Goal: Browse casually: Explore the website without a specific task or goal

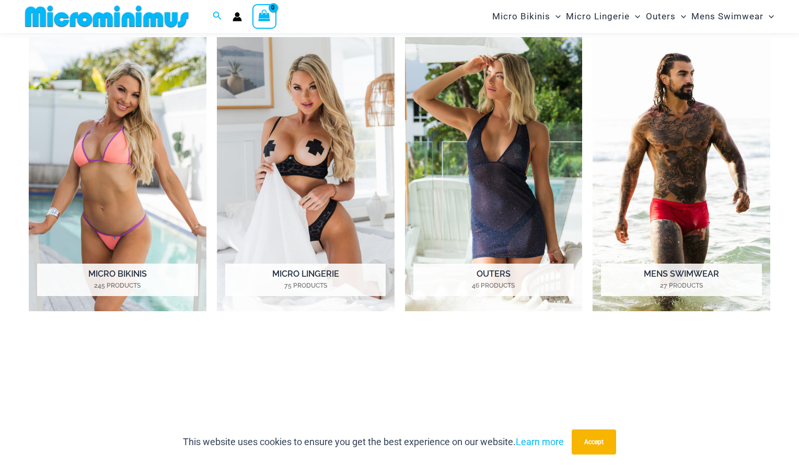
scroll to position [787, 0]
click at [465, 117] on img "Visit product category Outers" at bounding box center [494, 175] width 178 height 274
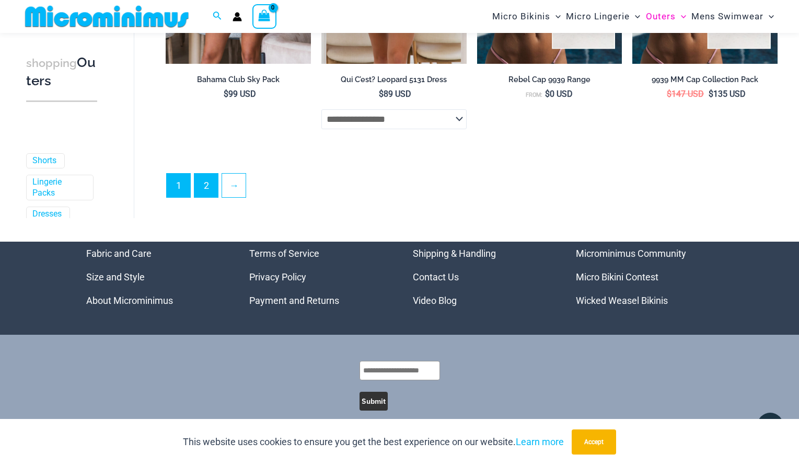
scroll to position [2563, 0]
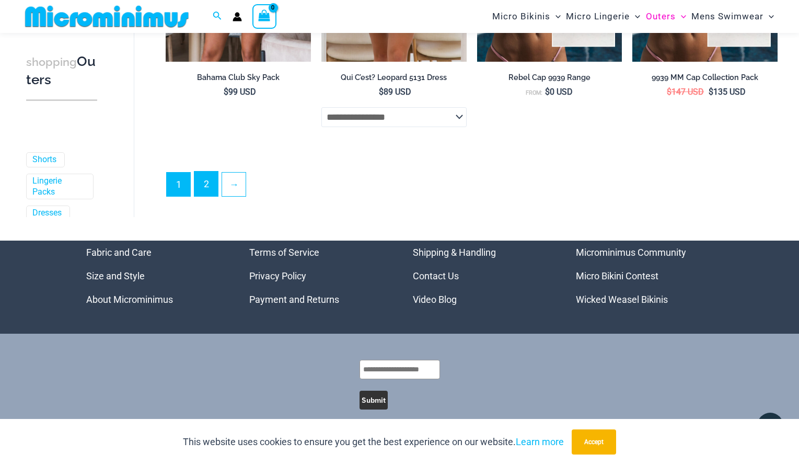
click at [202, 187] on link "2" at bounding box center [206, 183] width 24 height 25
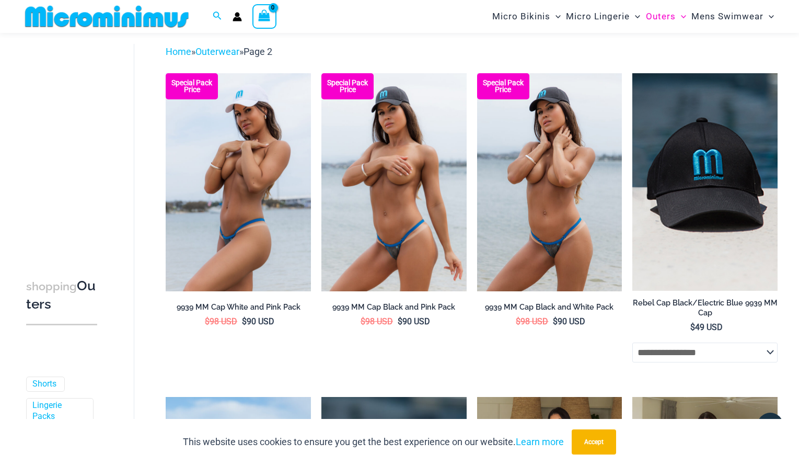
scroll to position [25, 0]
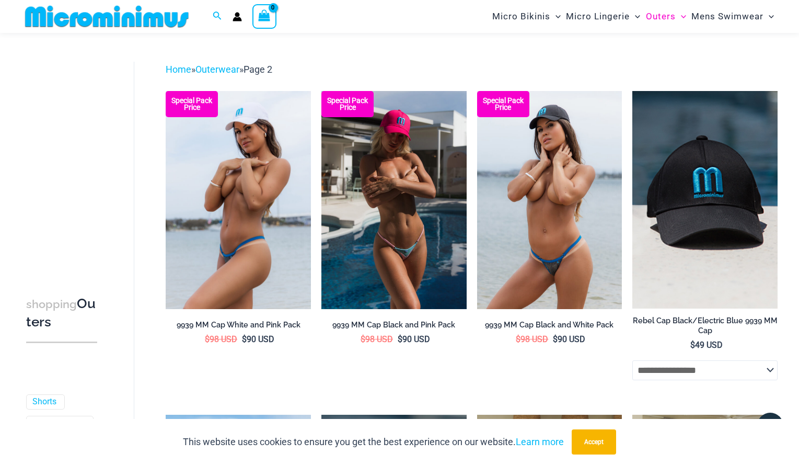
click at [136, 26] on img at bounding box center [107, 17] width 172 height 24
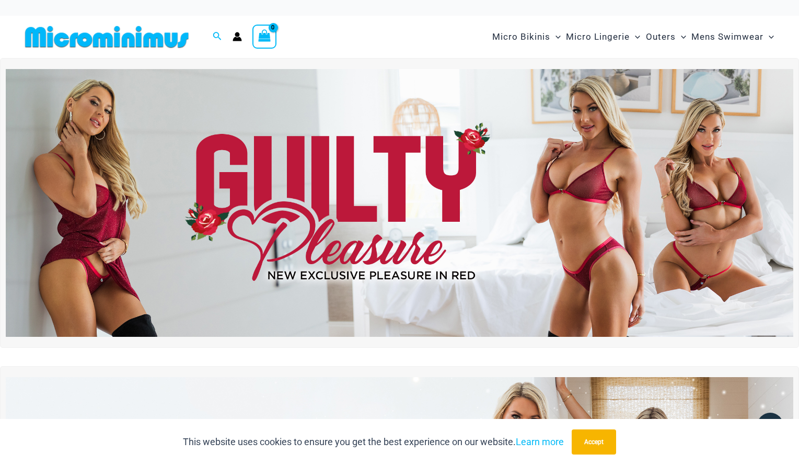
click at [111, 37] on img at bounding box center [107, 37] width 172 height 24
